Goal: Information Seeking & Learning: Understand process/instructions

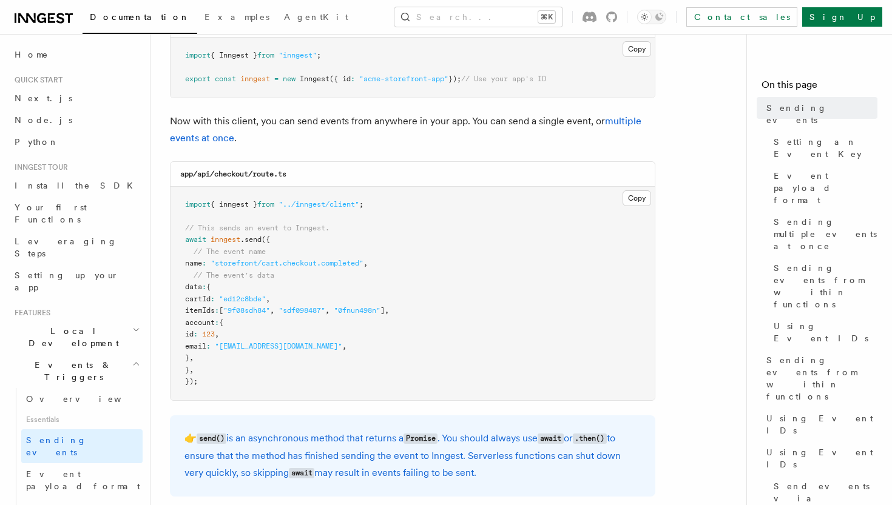
scroll to position [237, 0]
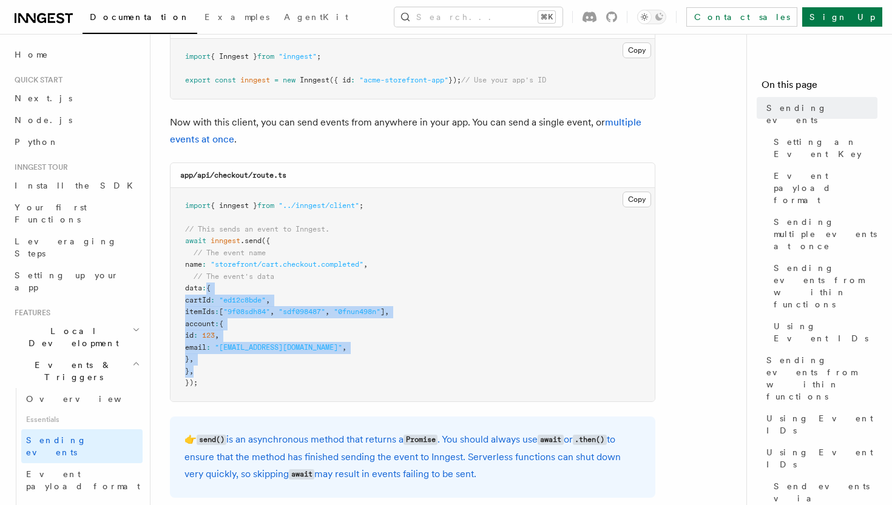
drag, startPoint x: 215, startPoint y: 288, endPoint x: 311, endPoint y: 363, distance: 121.0
click at [311, 363] on pre "import { inngest } from "../inngest/client" ; // This sends an event to Inngest…" at bounding box center [412, 295] width 484 height 214
click at [311, 360] on pre "import { inngest } from "../inngest/client" ; // This sends an event to Inngest…" at bounding box center [412, 295] width 484 height 214
drag, startPoint x: 311, startPoint y: 360, endPoint x: 153, endPoint y: 283, distance: 175.2
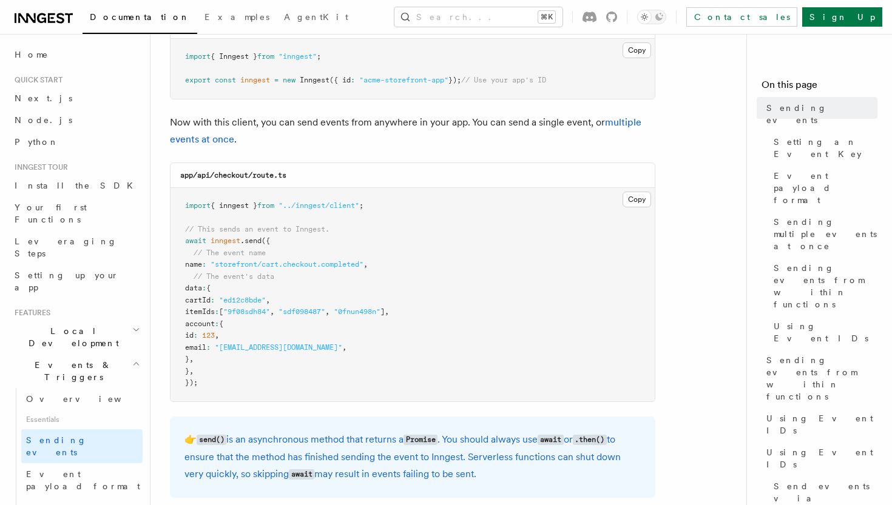
click at [252, 244] on pre "import { inngest } from "../inngest/client" ; // This sends an event to Inngest…" at bounding box center [412, 295] width 484 height 214
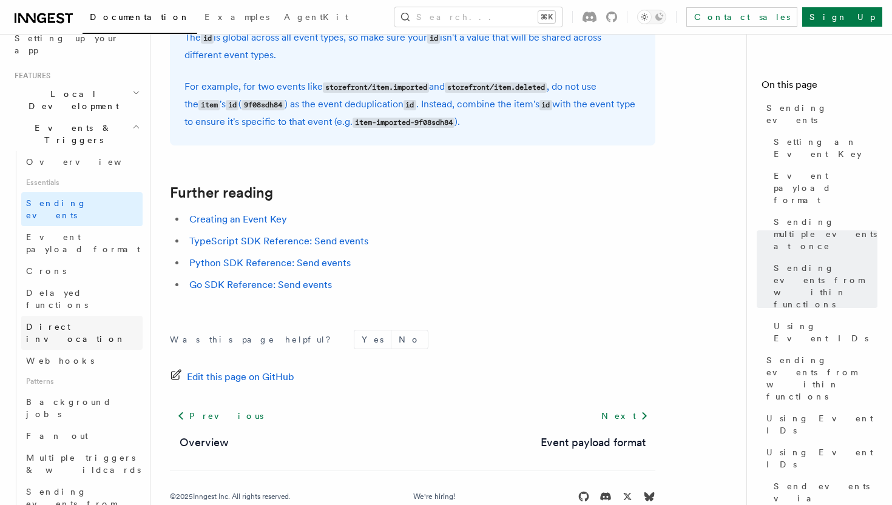
scroll to position [235, 0]
click at [85, 489] on span "Sending events from functions" at bounding box center [71, 506] width 90 height 34
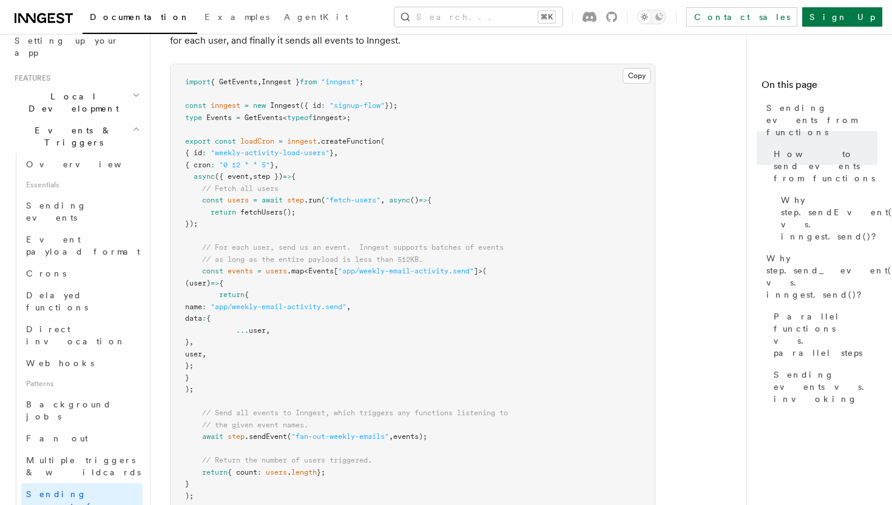
scroll to position [483, 0]
click at [328, 184] on pre "import { GetEvents , Inngest } from "inngest" ; const inngest = new Inngest ({ …" at bounding box center [412, 292] width 484 height 450
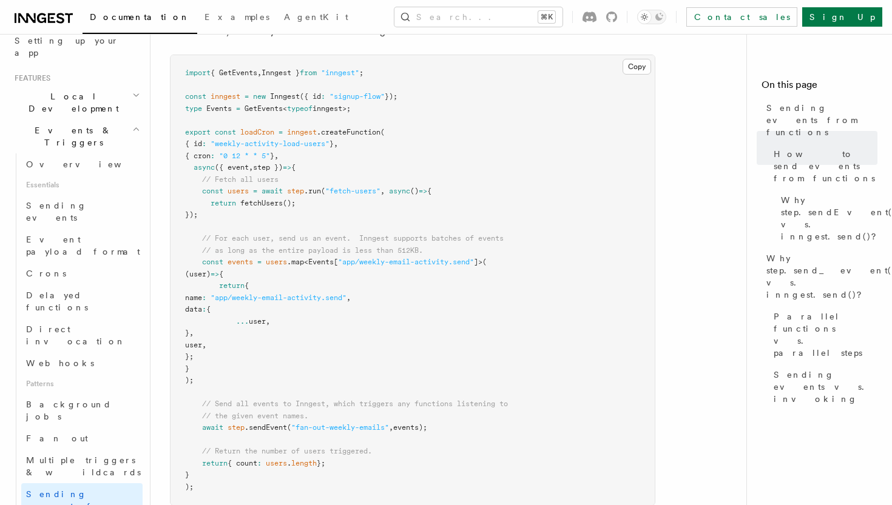
scroll to position [497, 0]
click at [298, 247] on span "// as long as the entire payload is less than 512KB." at bounding box center [312, 248] width 221 height 8
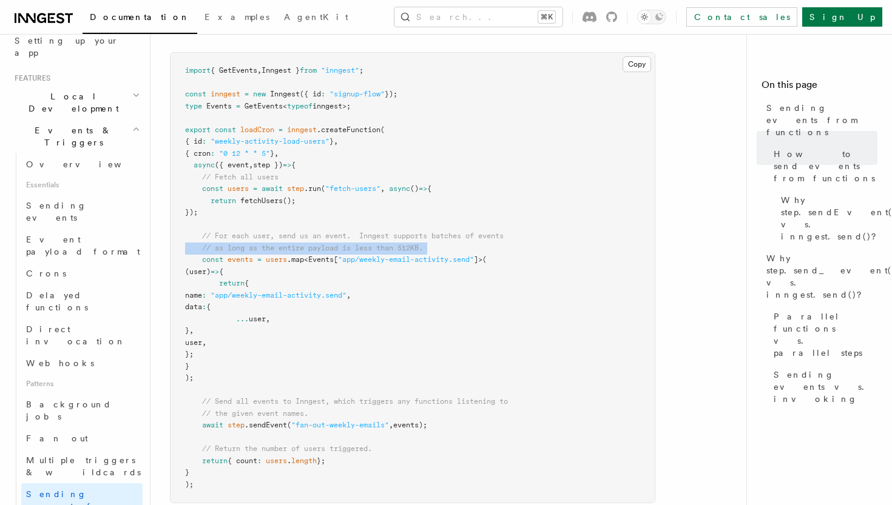
click at [298, 247] on span "// as long as the entire payload is less than 512KB." at bounding box center [312, 248] width 221 height 8
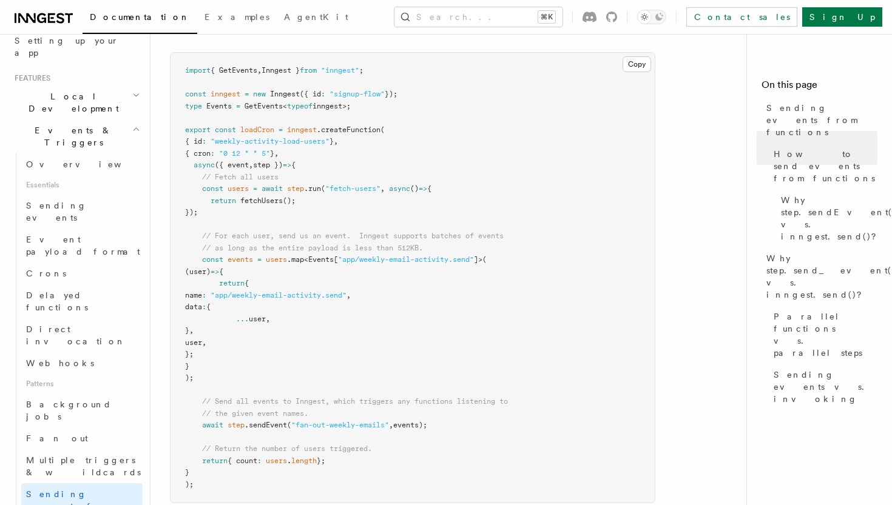
click at [298, 255] on span ".map" at bounding box center [295, 259] width 17 height 8
click at [338, 255] on span "[" at bounding box center [336, 259] width 4 height 8
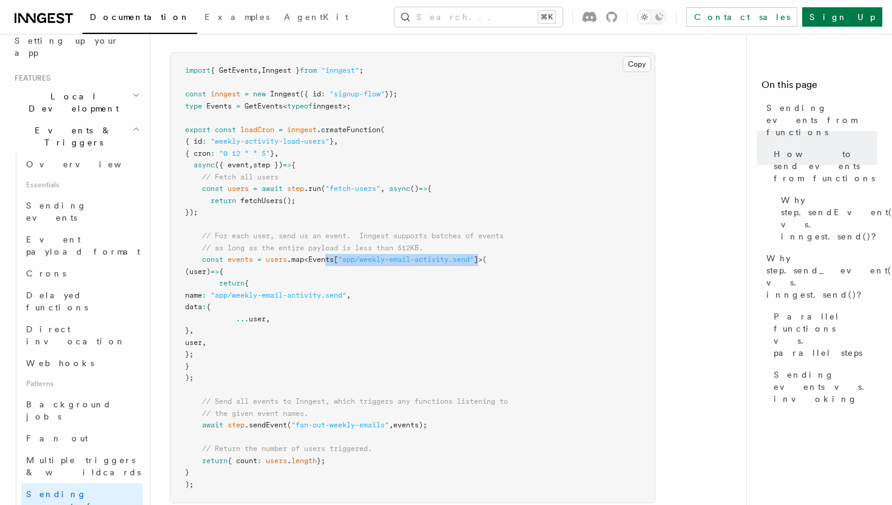
drag, startPoint x: 328, startPoint y: 254, endPoint x: 484, endPoint y: 252, distance: 155.9
click at [484, 255] on span "const events = users .map < Events [ "app/weekly-email-activity.send" ]>(" at bounding box center [335, 259] width 301 height 8
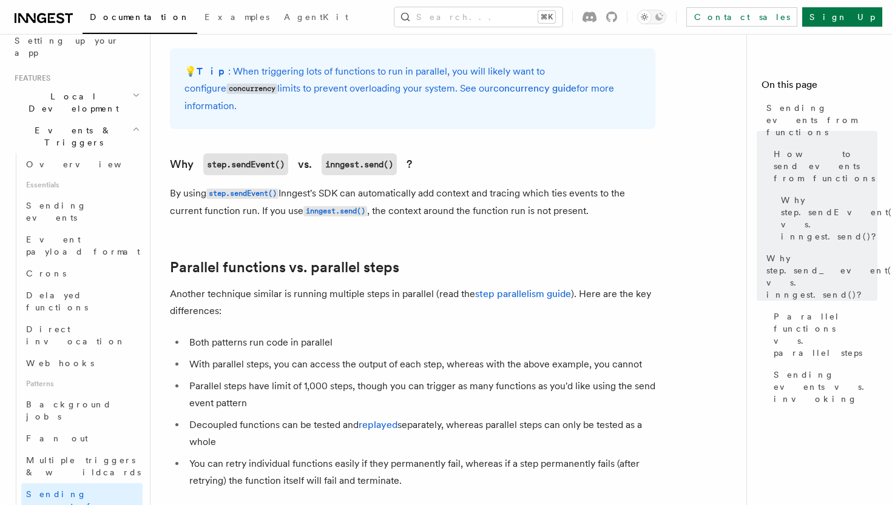
scroll to position [1257, 0]
